Goal: Find specific page/section: Find specific page/section

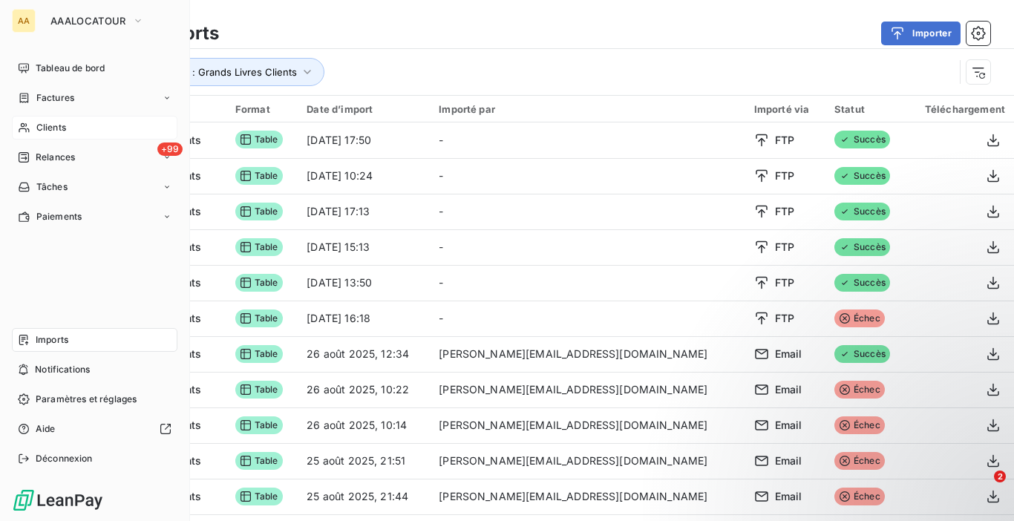
click at [50, 127] on span "Clients" at bounding box center [51, 127] width 30 height 13
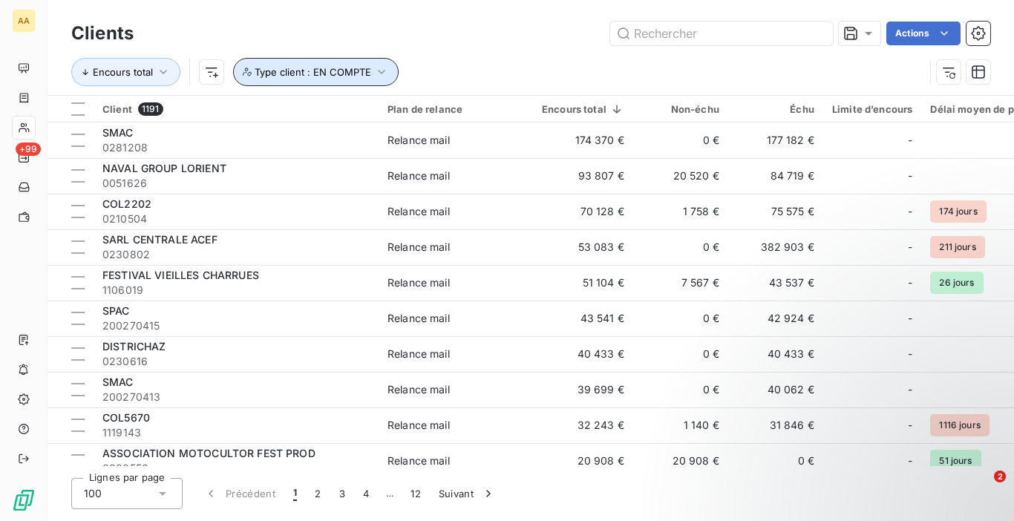
click at [349, 82] on button "Type client : EN COMPTE" at bounding box center [316, 72] width 166 height 28
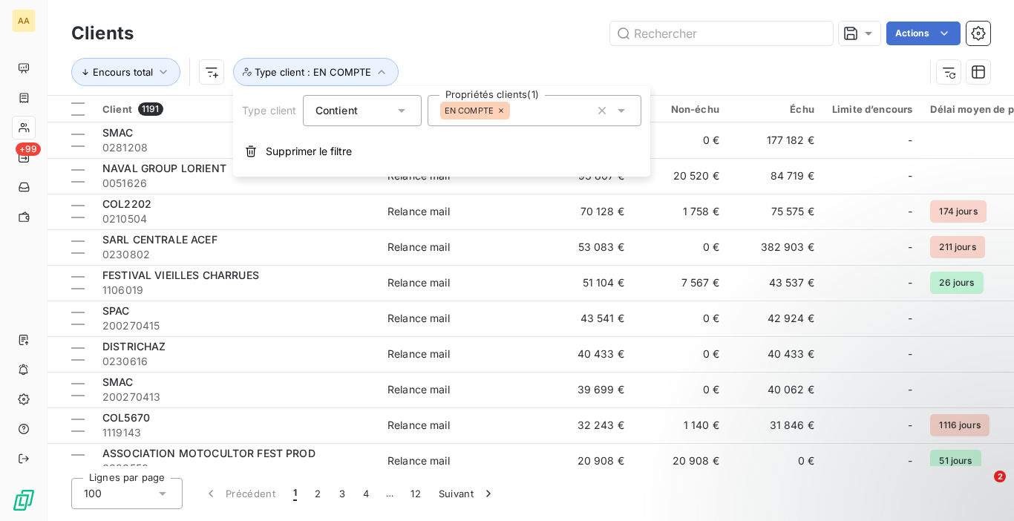
click at [575, 50] on div "Clients Actions Encours total Type client : EN COMPTE" at bounding box center [530, 56] width 919 height 77
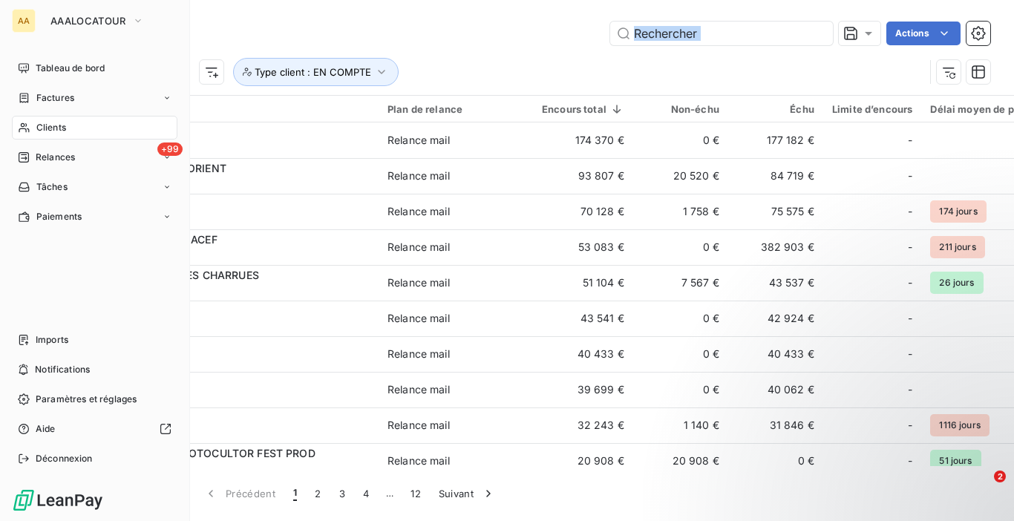
click at [66, 128] on span "Clients" at bounding box center [51, 127] width 30 height 13
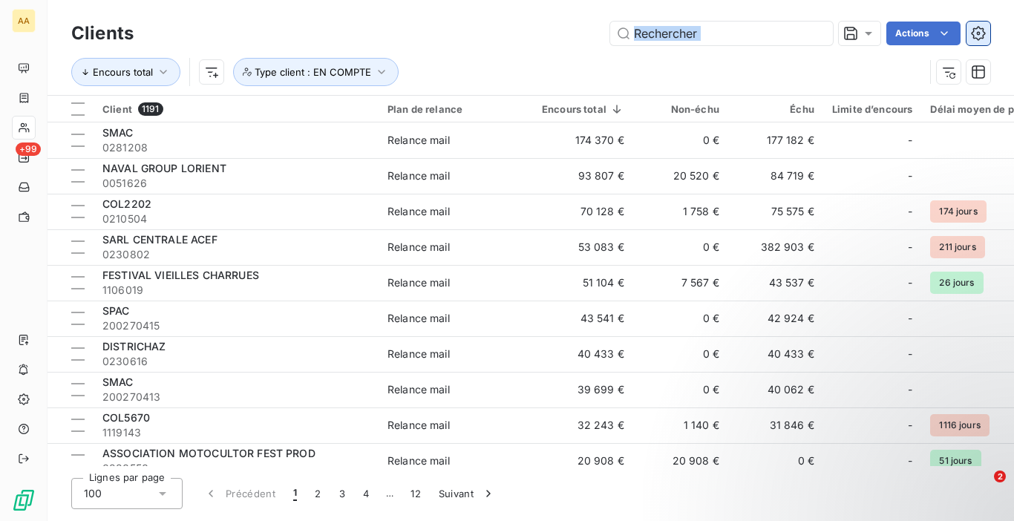
click at [986, 42] on button "button" at bounding box center [978, 34] width 24 height 24
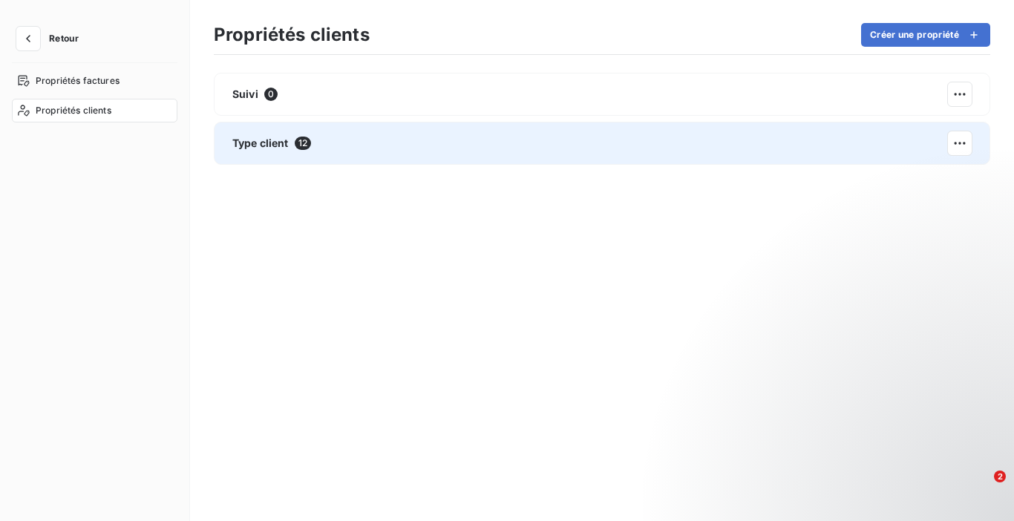
click at [382, 135] on div "Type client 12" at bounding box center [602, 143] width 776 height 43
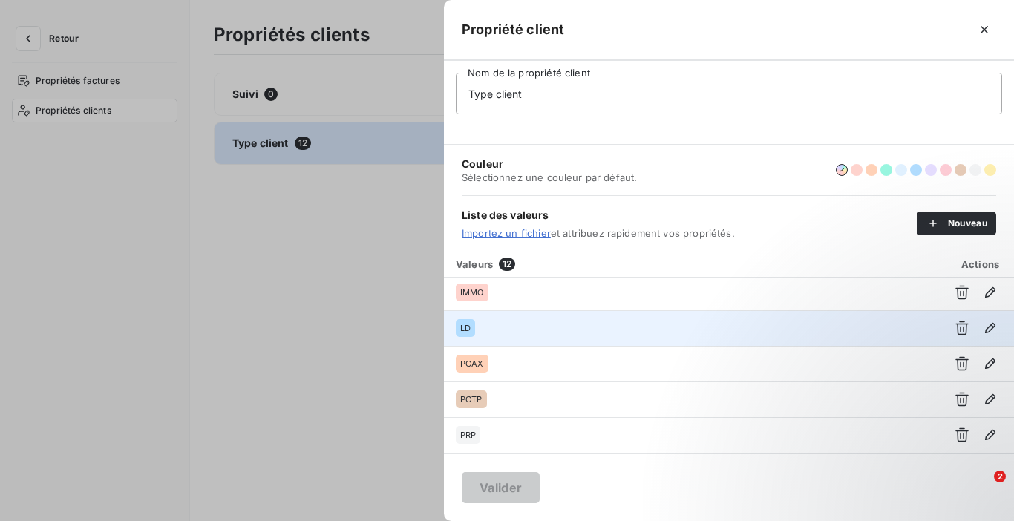
scroll to position [104, 0]
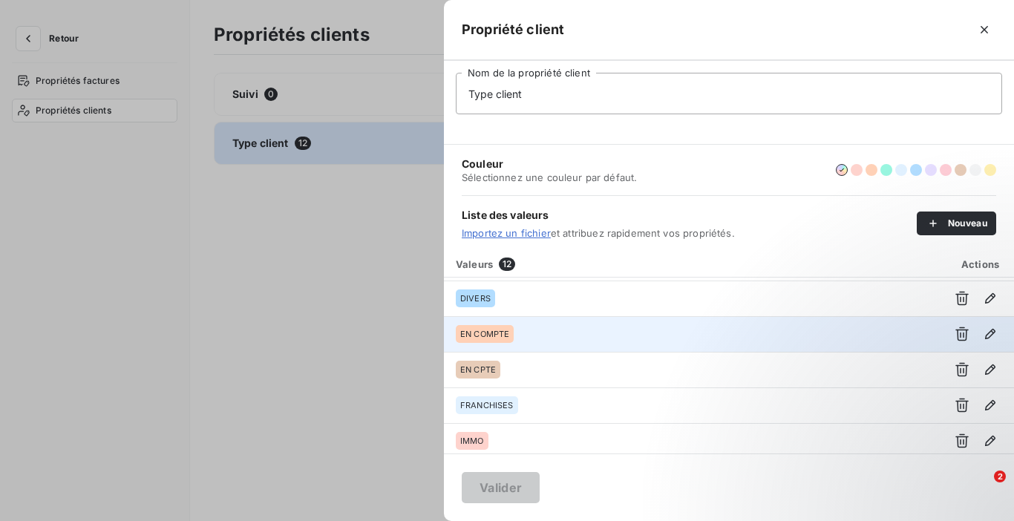
click at [603, 327] on div "EN COMPTE" at bounding box center [691, 334] width 471 height 18
click at [957, 330] on icon "button" at bounding box center [961, 334] width 13 height 14
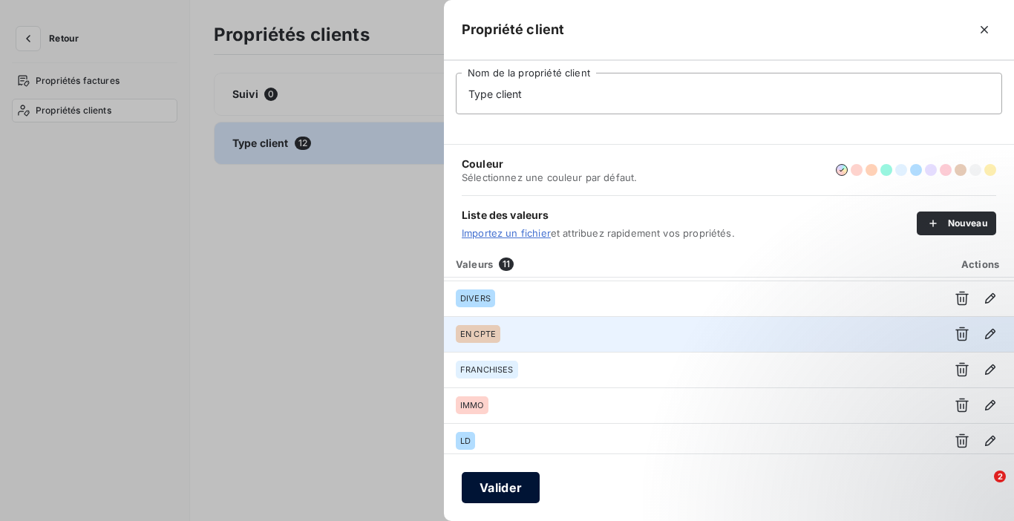
click at [506, 483] on button "Valider" at bounding box center [501, 487] width 78 height 31
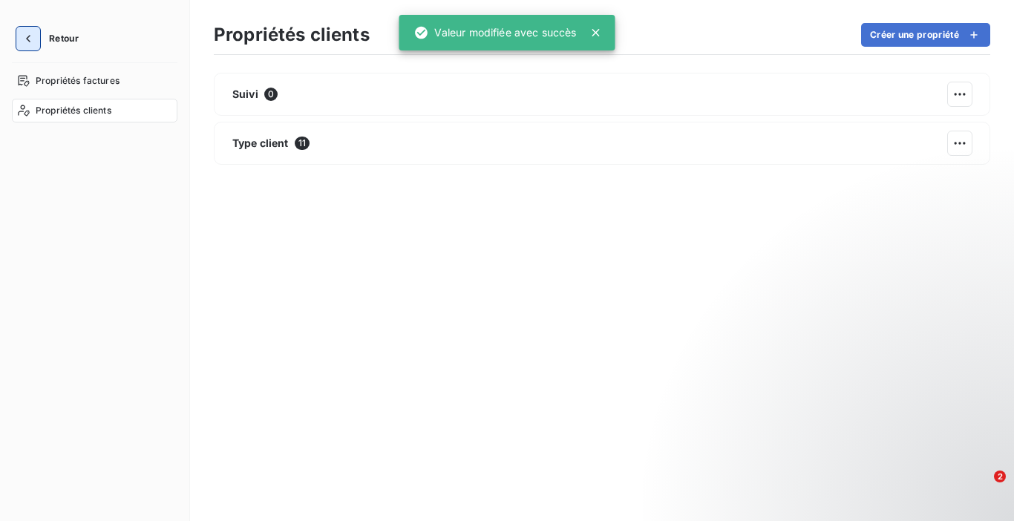
drag, startPoint x: 18, startPoint y: 23, endPoint x: 27, endPoint y: 33, distance: 13.6
click at [24, 30] on div "Retour Propriétés factures Propriétés clients" at bounding box center [95, 260] width 190 height 521
click at [31, 36] on icon "button" at bounding box center [28, 38] width 15 height 15
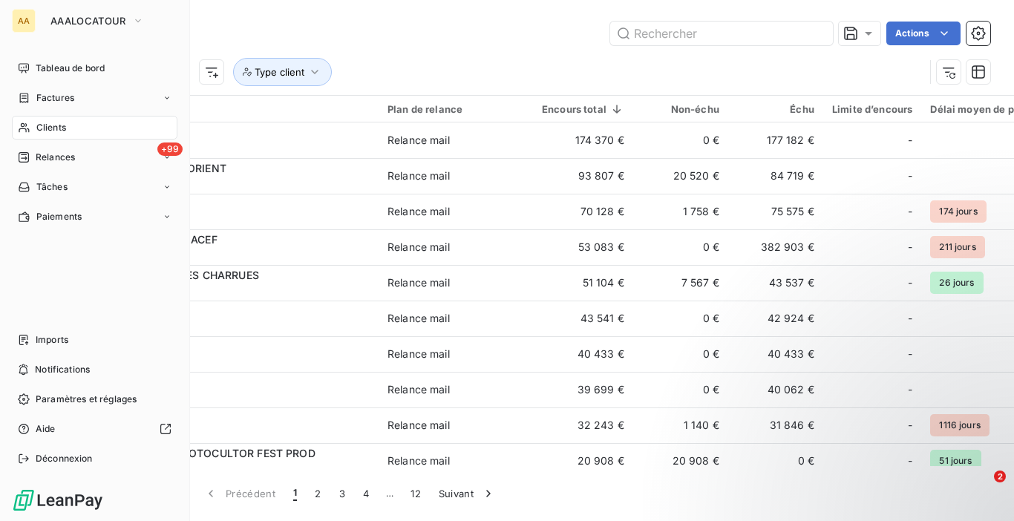
click at [43, 123] on span "Clients" at bounding box center [51, 127] width 30 height 13
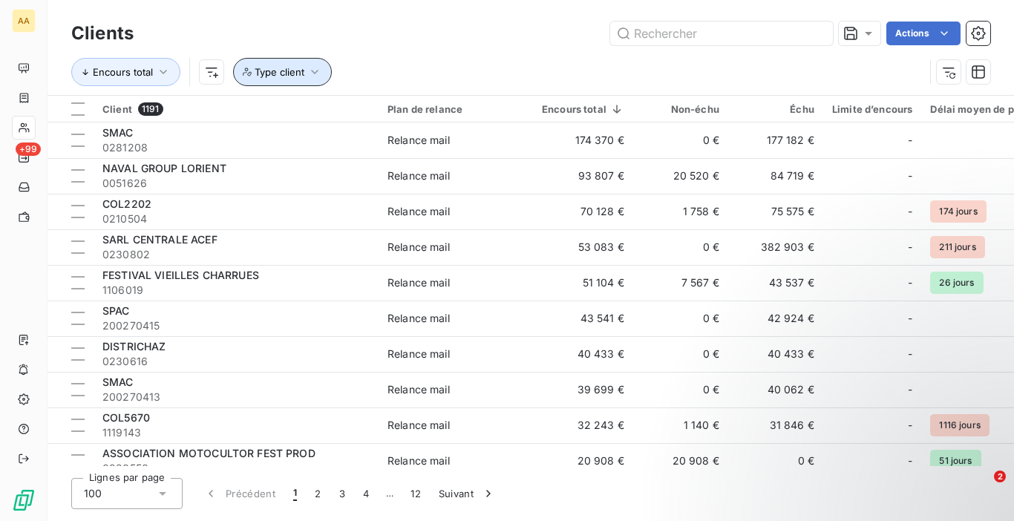
click at [311, 79] on button "Type client" at bounding box center [282, 72] width 99 height 28
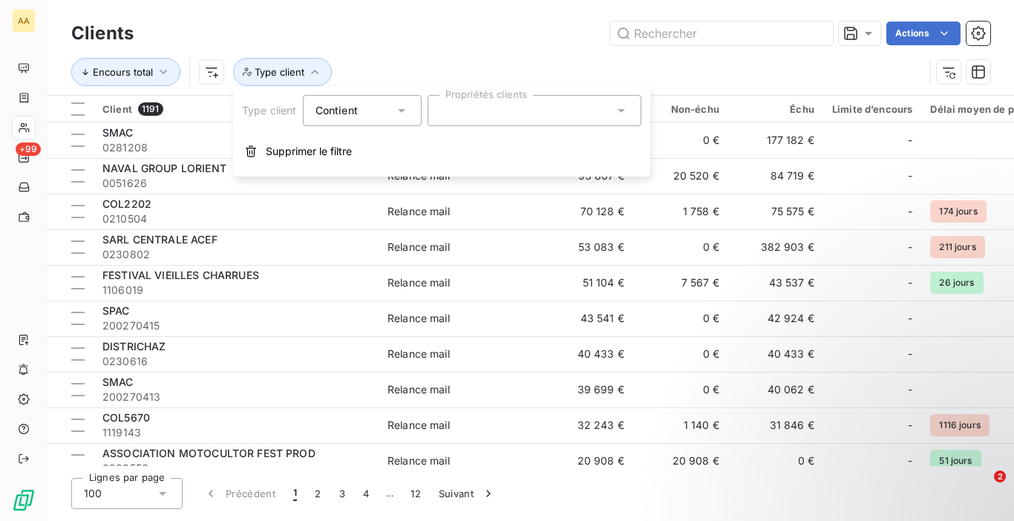
click at [592, 119] on div at bounding box center [534, 110] width 214 height 31
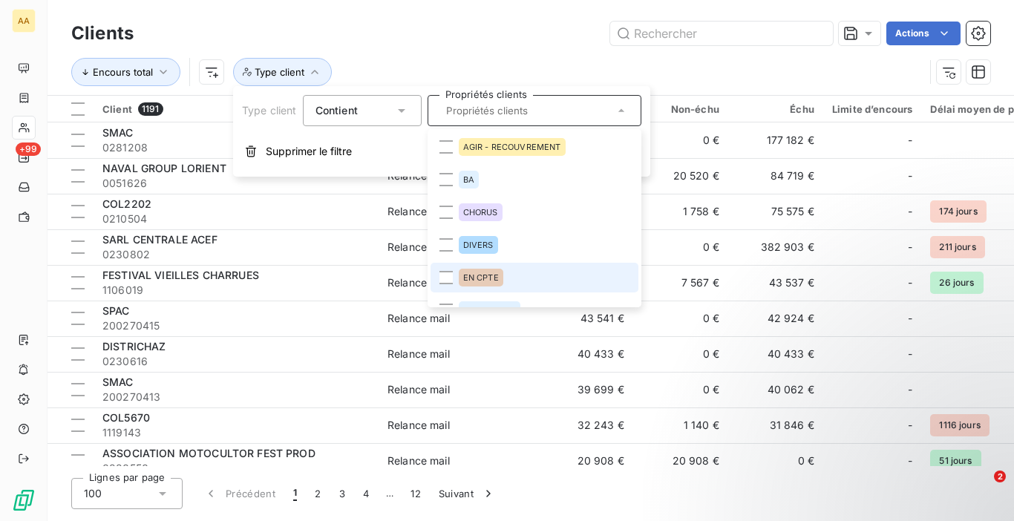
click at [462, 275] on div "EN CPTE" at bounding box center [481, 278] width 45 height 18
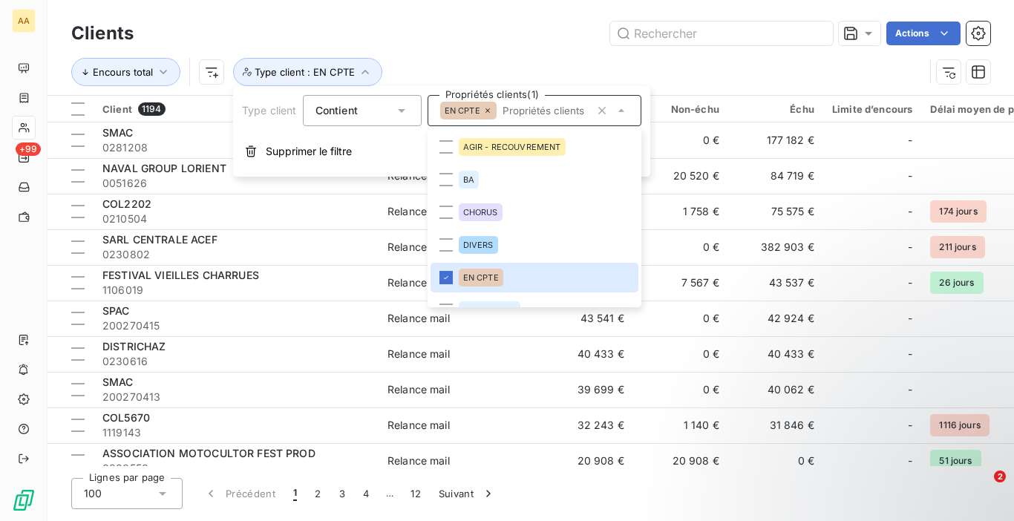
click at [569, 41] on div "Actions" at bounding box center [570, 34] width 839 height 24
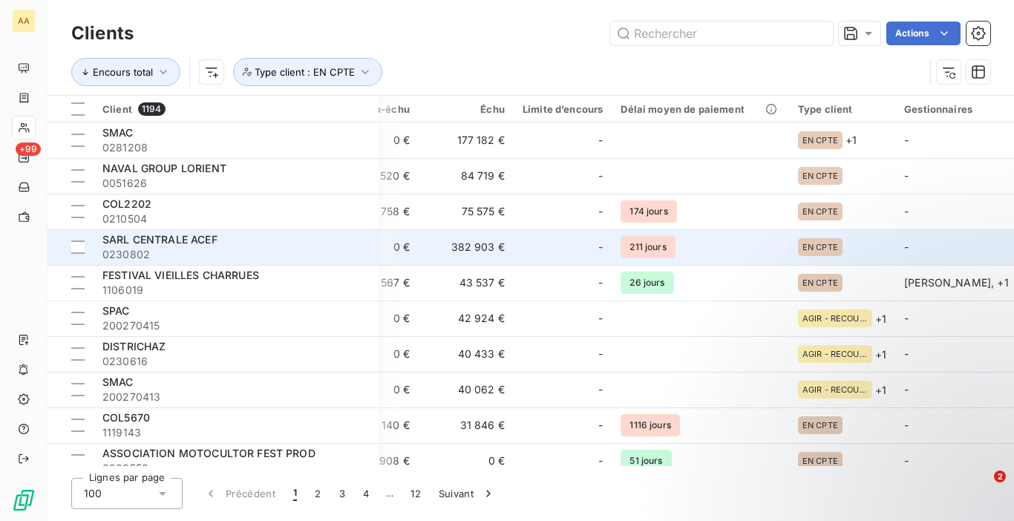
scroll to position [0, 320]
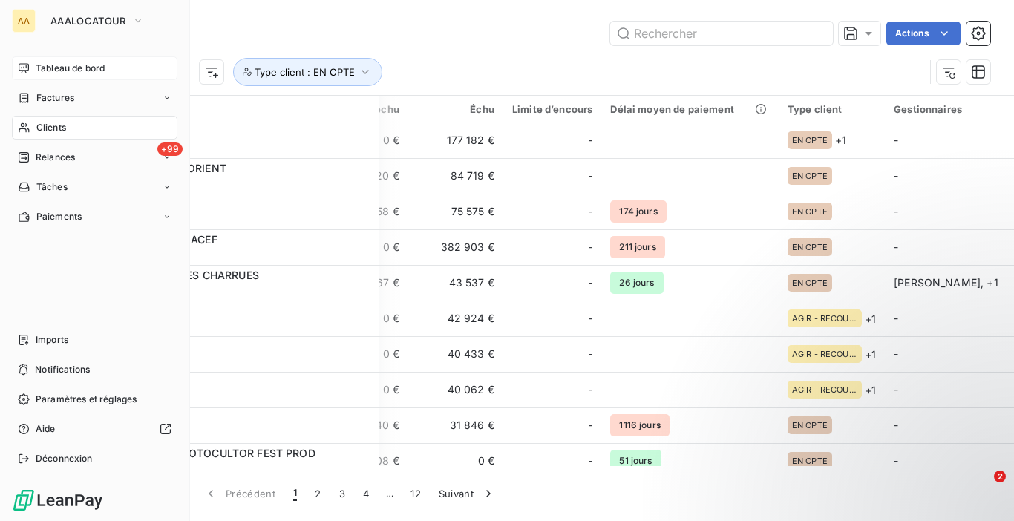
click at [60, 76] on div "Tableau de bord" at bounding box center [95, 68] width 166 height 24
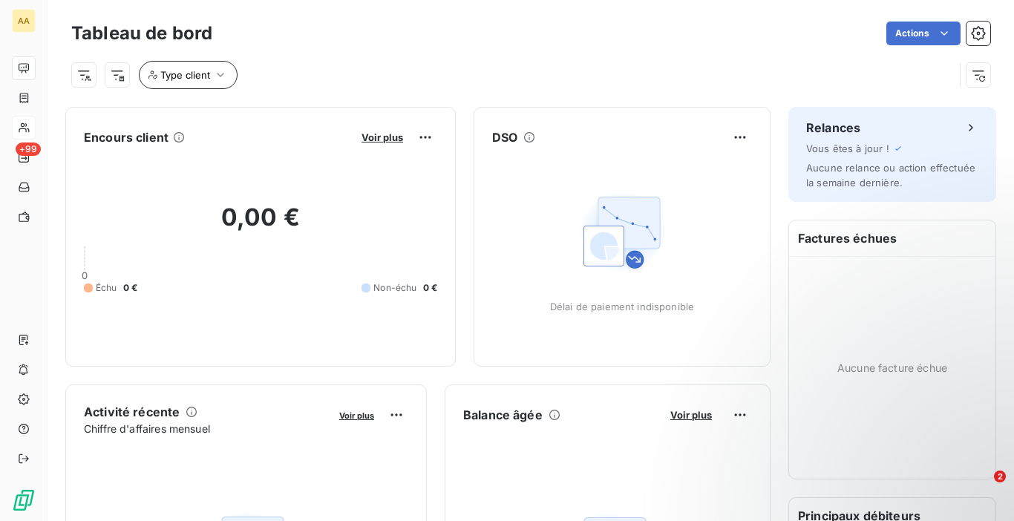
drag, startPoint x: 228, startPoint y: 51, endPoint x: 223, endPoint y: 61, distance: 10.6
click at [223, 61] on div "Type client" at bounding box center [530, 69] width 919 height 40
click at [200, 80] on span "Type client" at bounding box center [185, 75] width 50 height 12
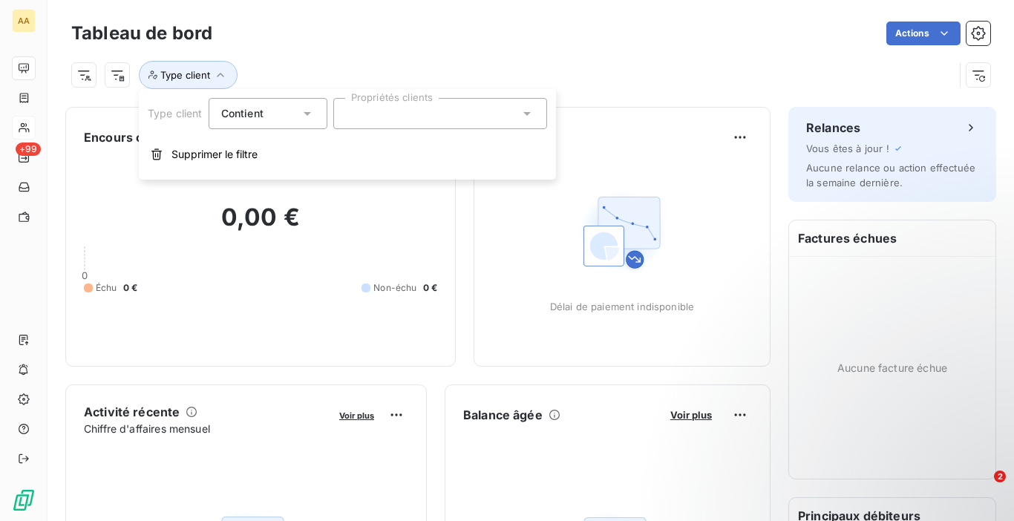
drag, startPoint x: 339, startPoint y: 119, endPoint x: 350, endPoint y: 122, distance: 11.5
click at [346, 120] on div at bounding box center [440, 113] width 214 height 31
click at [147, 42] on h3 "Tableau de bord" at bounding box center [141, 33] width 141 height 27
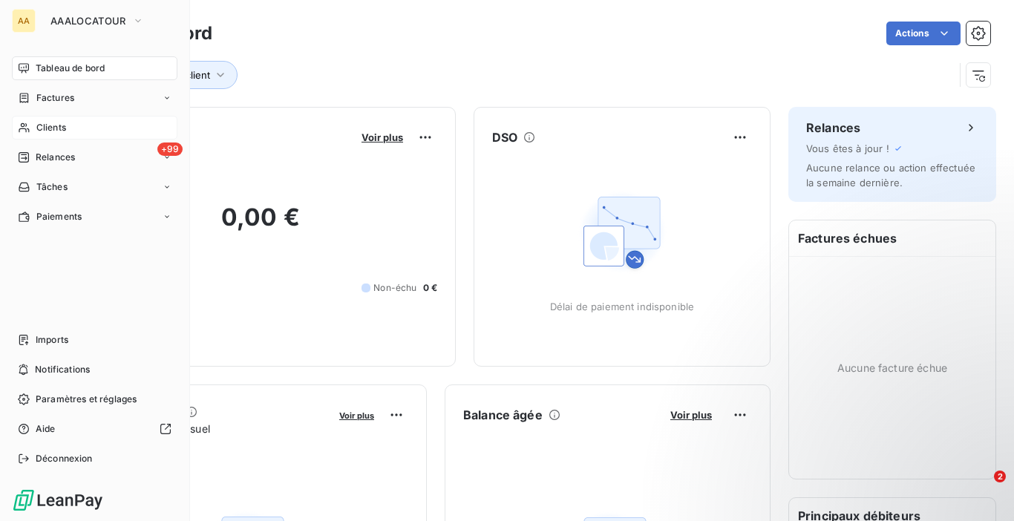
click at [50, 137] on div "Clients" at bounding box center [95, 128] width 166 height 24
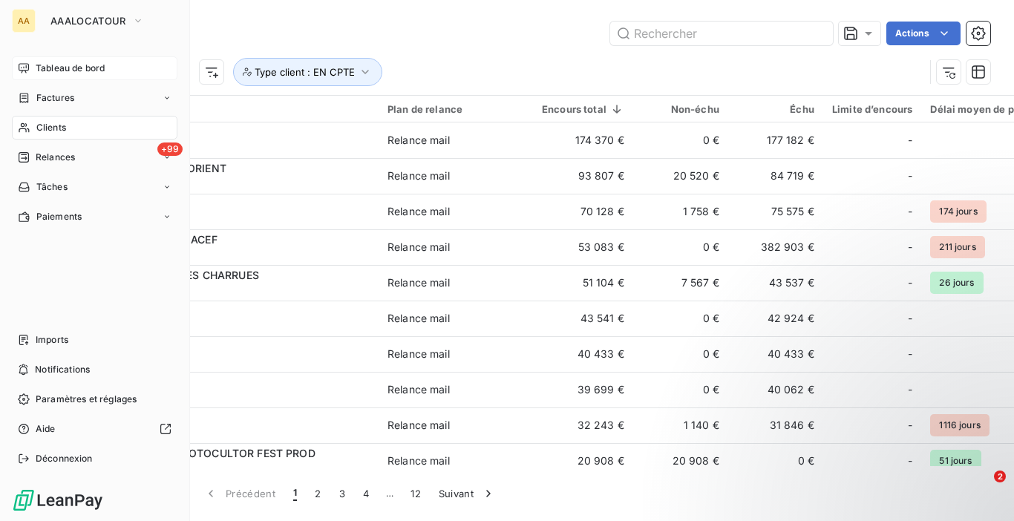
click at [35, 62] on div "Tableau de bord" at bounding box center [95, 68] width 166 height 24
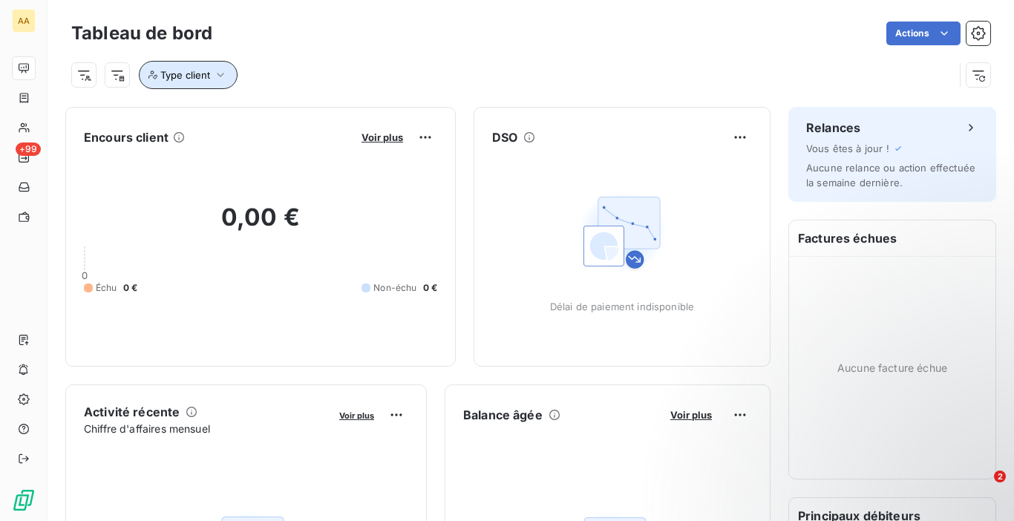
click at [193, 77] on span "Type client" at bounding box center [185, 75] width 50 height 12
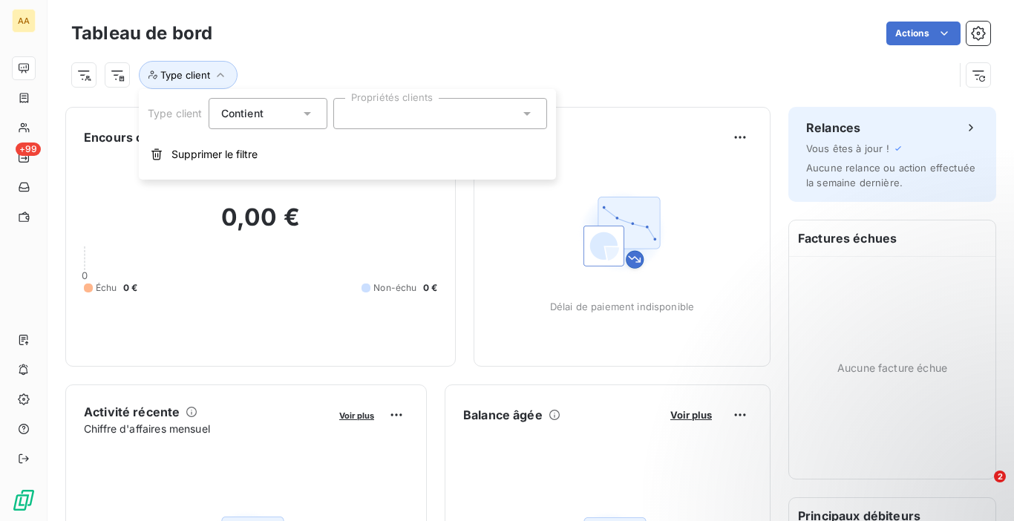
drag, startPoint x: 285, startPoint y: 112, endPoint x: 378, endPoint y: 128, distance: 94.1
click at [286, 112] on div "Contient is" at bounding box center [260, 113] width 79 height 21
drag, startPoint x: 384, startPoint y: 114, endPoint x: 415, endPoint y: 128, distance: 33.5
click at [385, 114] on div at bounding box center [440, 113] width 214 height 31
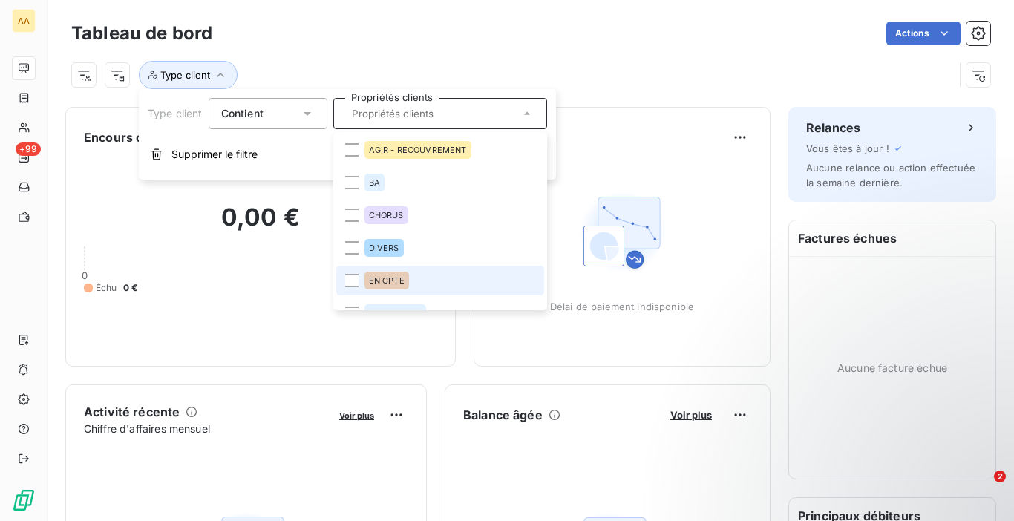
click at [396, 287] on div "EN CPTE" at bounding box center [386, 281] width 45 height 18
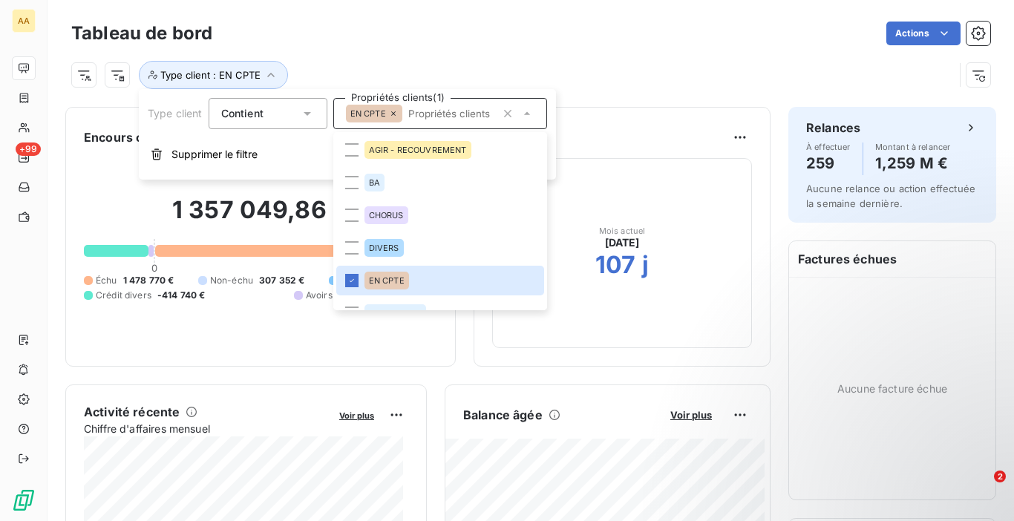
click at [431, 45] on div "Actions" at bounding box center [610, 34] width 760 height 24
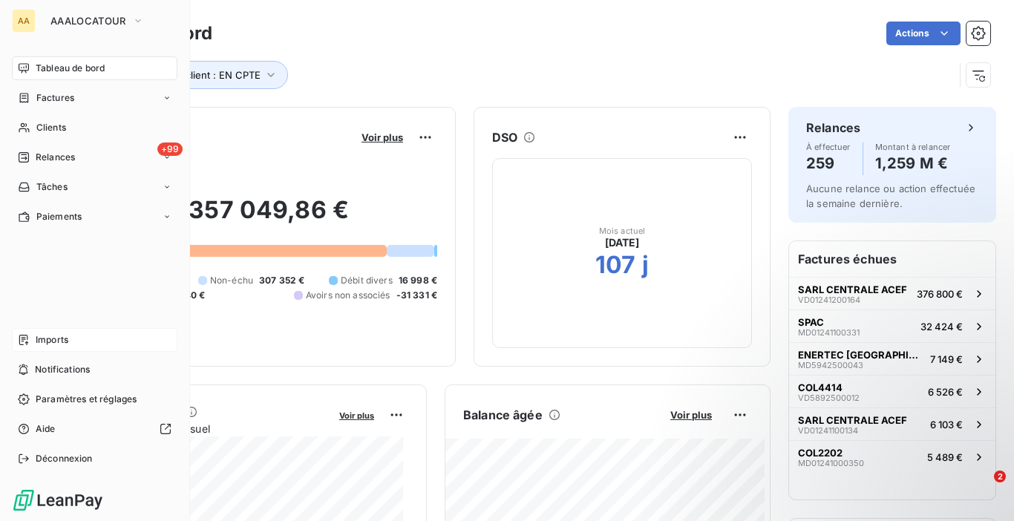
click at [53, 339] on span "Imports" at bounding box center [52, 339] width 33 height 13
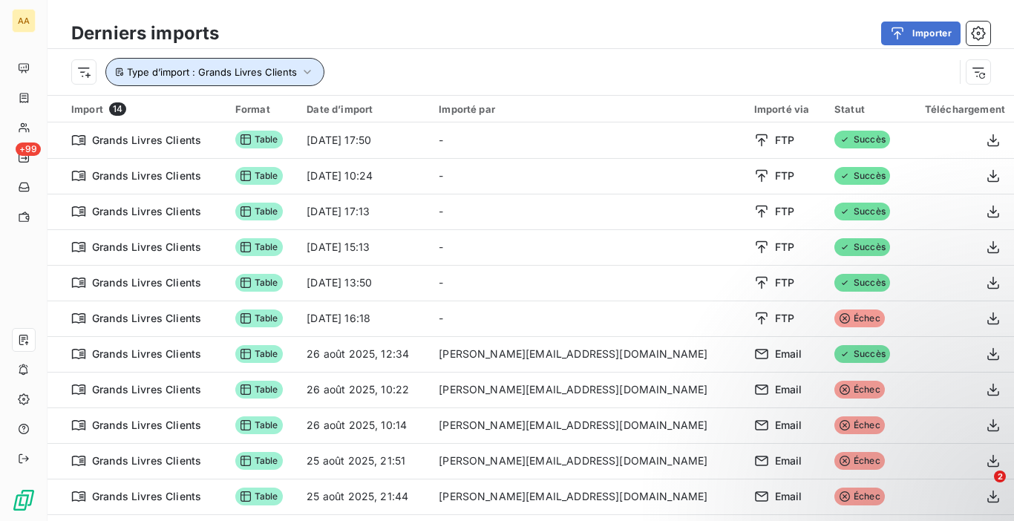
click at [279, 69] on span "Type d’import : Grands Livres Clients" at bounding box center [212, 72] width 170 height 12
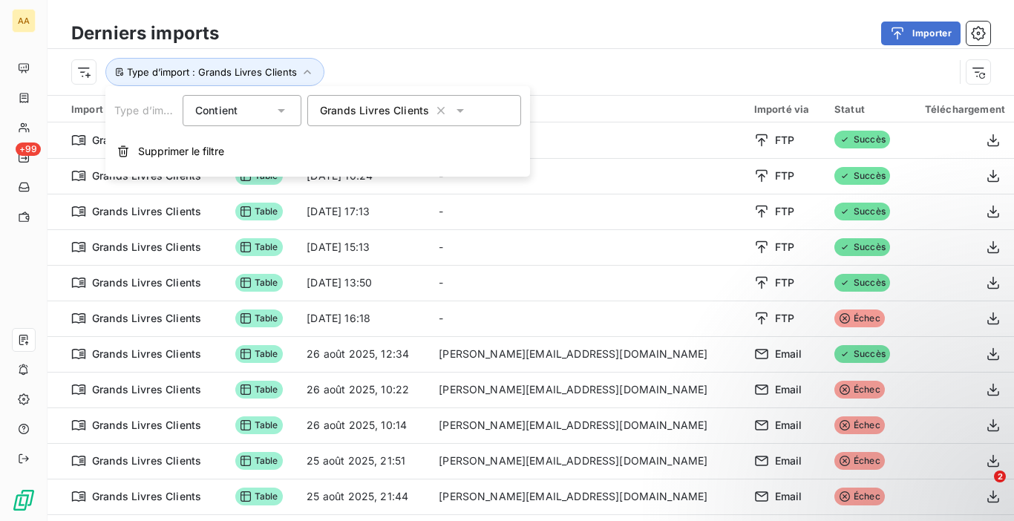
click at [371, 99] on div "Grands Livres Clients" at bounding box center [414, 110] width 214 height 31
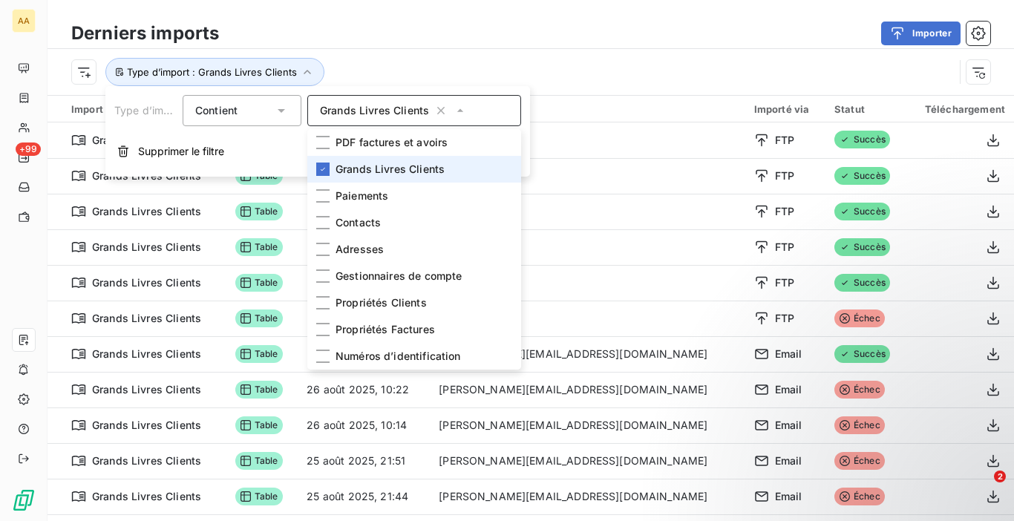
click at [419, 169] on span "Grands Livres Clients" at bounding box center [389, 169] width 109 height 15
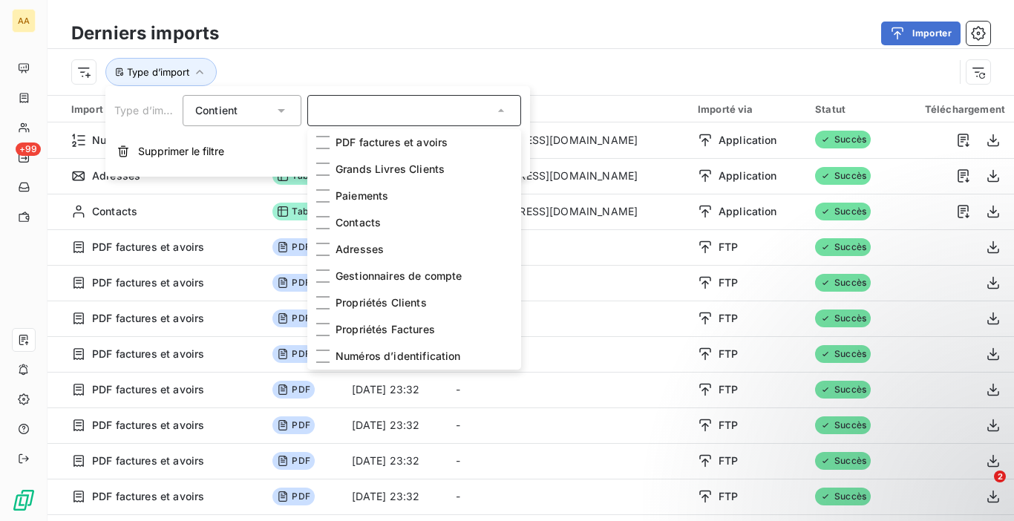
click at [521, 47] on div "Derniers imports Importer" at bounding box center [530, 33] width 966 height 31
